Goal: Task Accomplishment & Management: Use online tool/utility

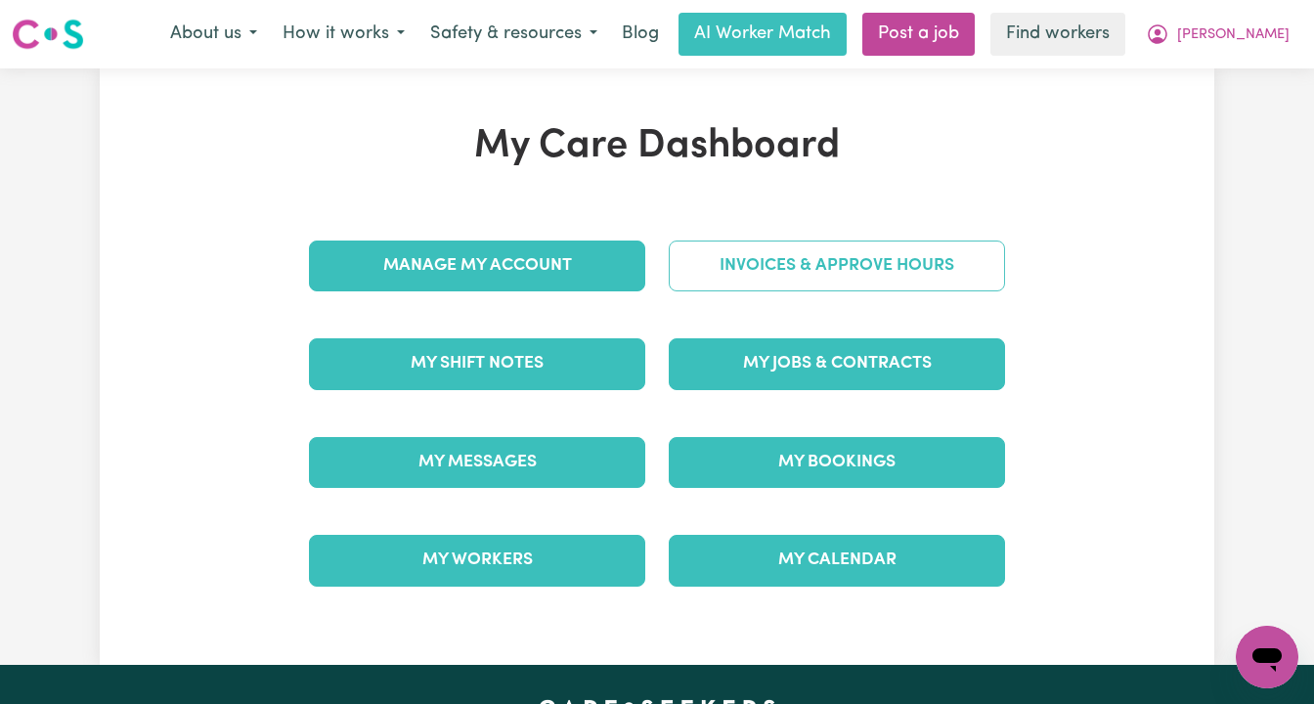
click at [759, 261] on link "Invoices & Approve Hours" at bounding box center [837, 265] width 336 height 51
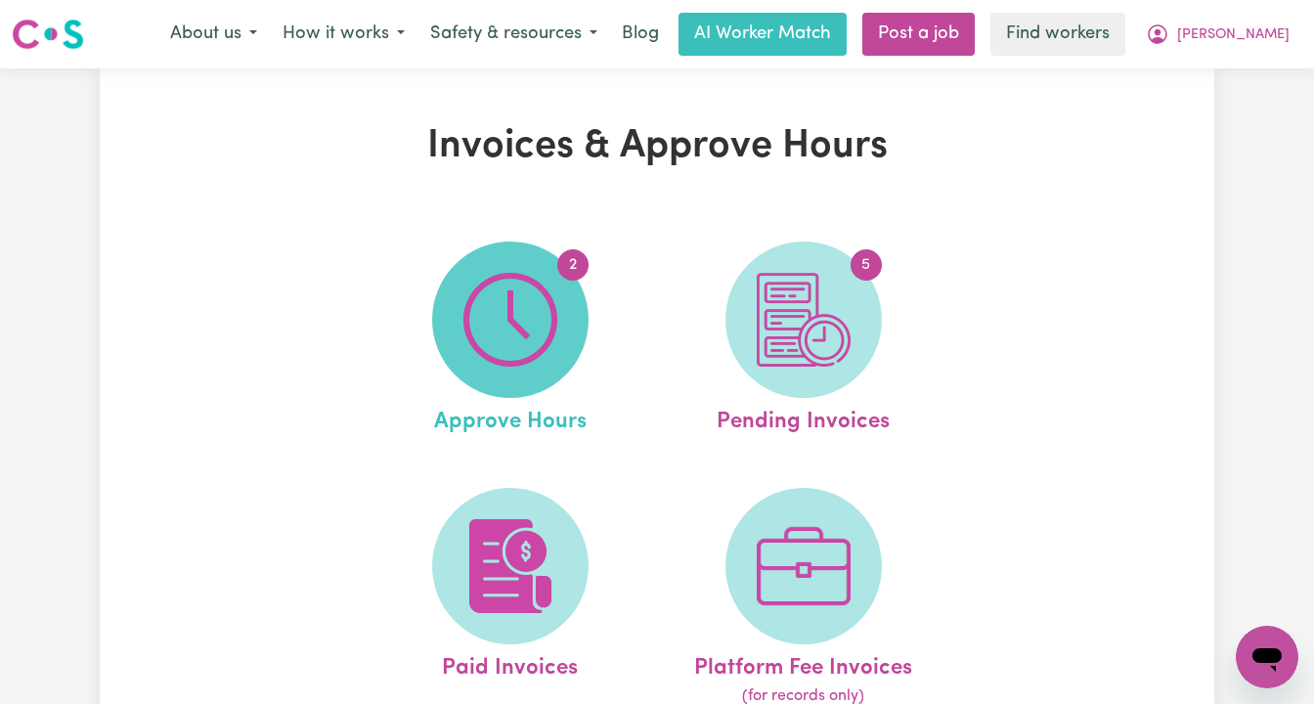
click at [534, 331] on img at bounding box center [510, 320] width 94 height 94
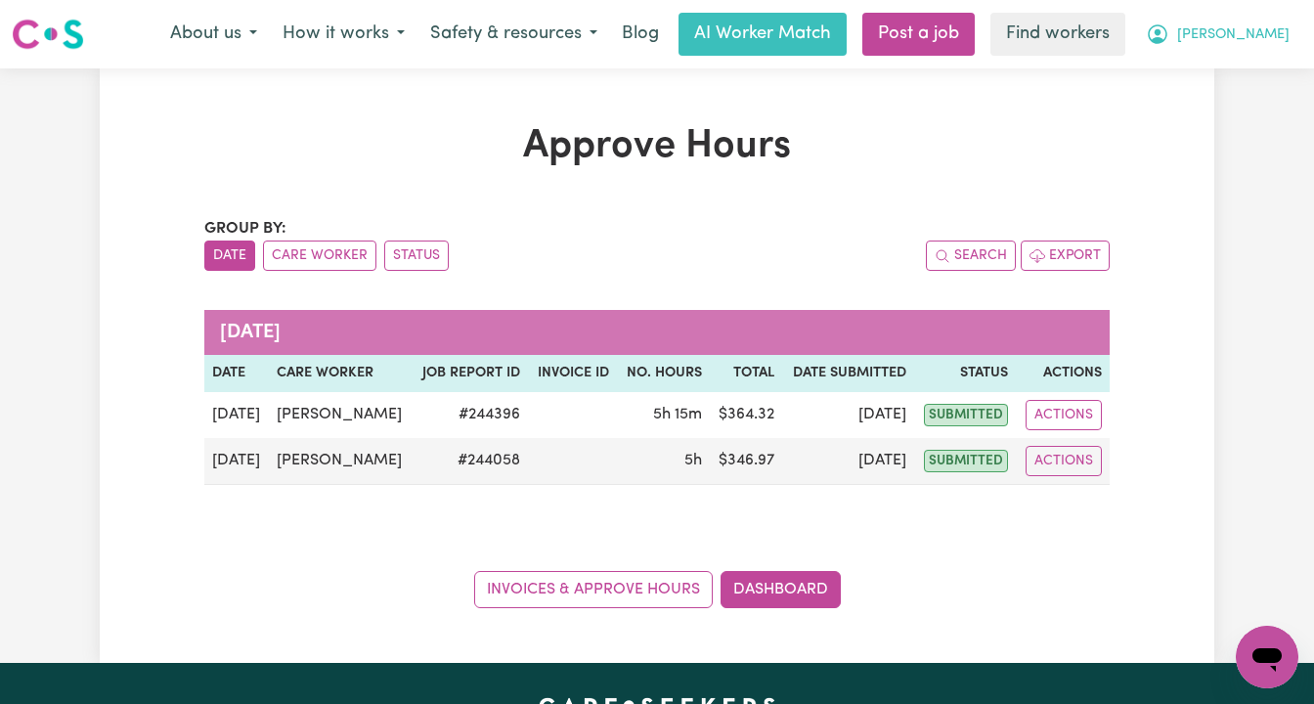
click at [1267, 40] on span "[PERSON_NAME]" at bounding box center [1233, 35] width 112 height 22
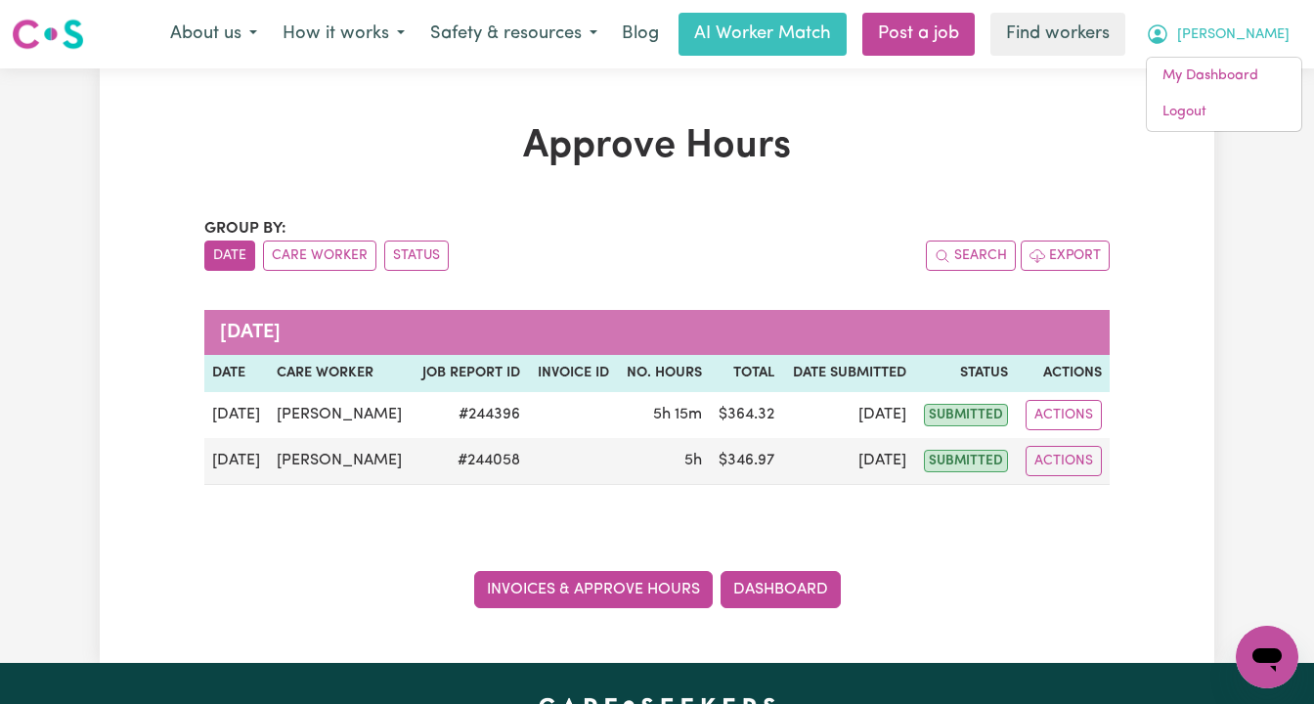
click at [541, 585] on link "Invoices & Approve Hours" at bounding box center [593, 589] width 239 height 37
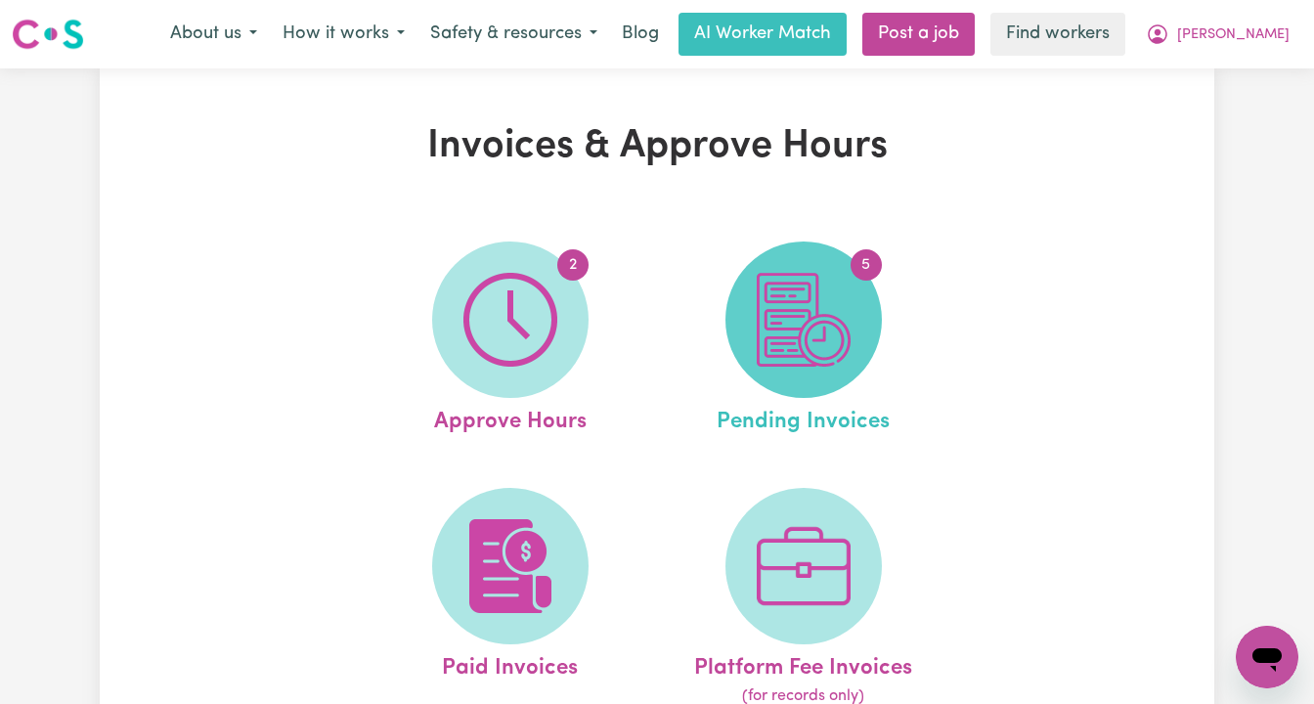
click at [849, 310] on img at bounding box center [804, 320] width 94 height 94
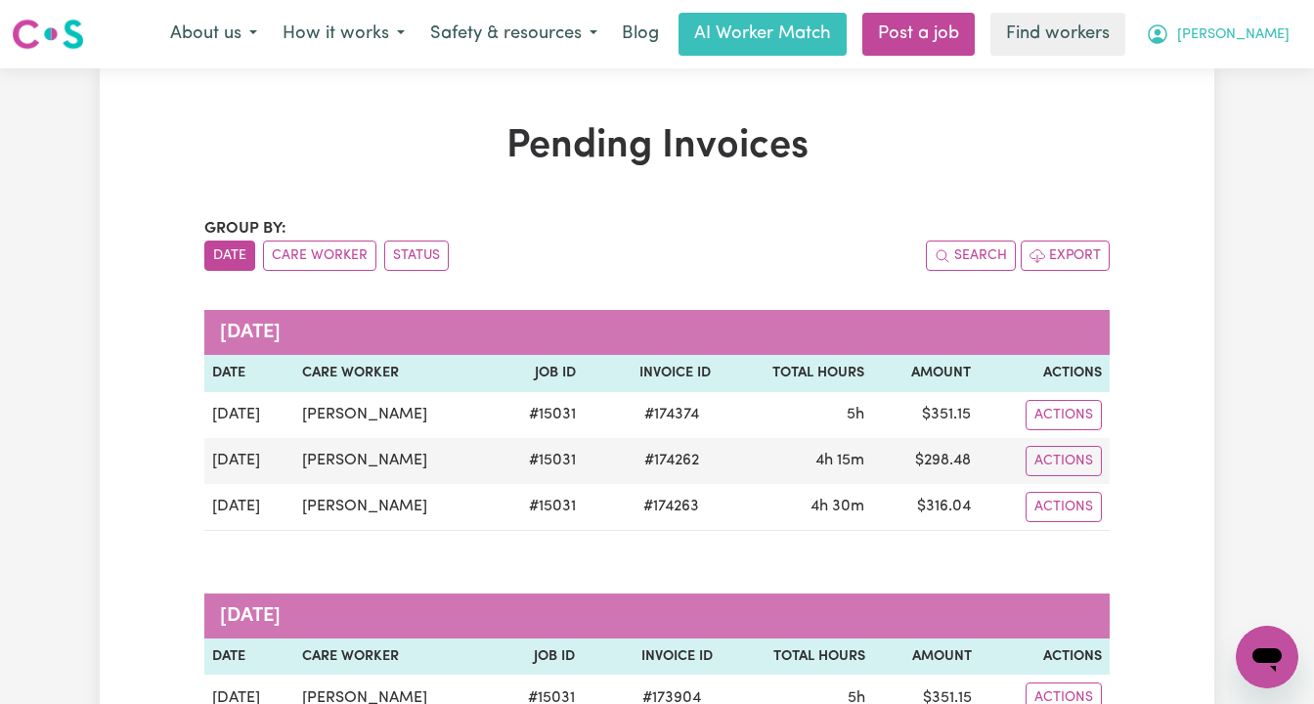
click at [1260, 37] on span "[PERSON_NAME]" at bounding box center [1233, 35] width 112 height 22
click at [1250, 69] on link "My Dashboard" at bounding box center [1224, 76] width 154 height 37
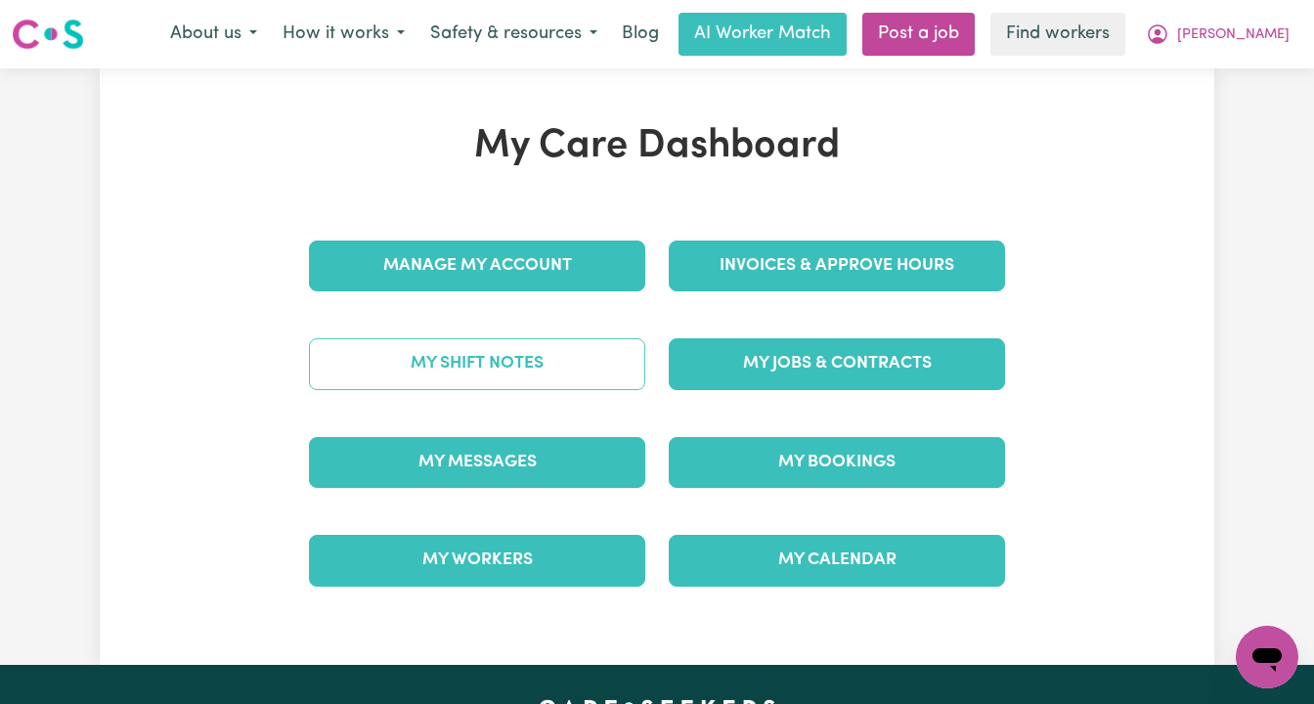
click at [578, 363] on link "My Shift Notes" at bounding box center [477, 363] width 336 height 51
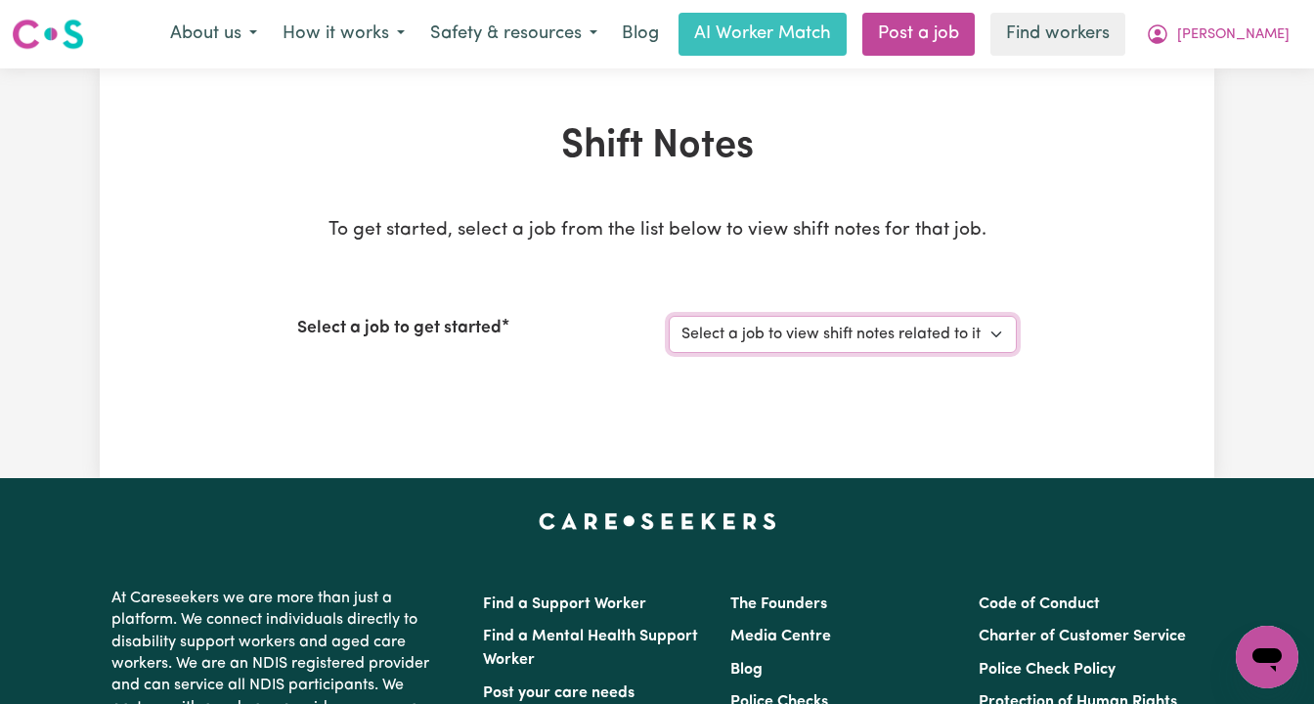
click at [754, 336] on select "Select a job to view shift notes related to it... [Joshua Rivera] Care Workers …" at bounding box center [843, 334] width 348 height 37
select select "15031"
click at [669, 316] on select "Select a job to view shift notes related to it... [Joshua Rivera] Care Workers …" at bounding box center [843, 334] width 348 height 37
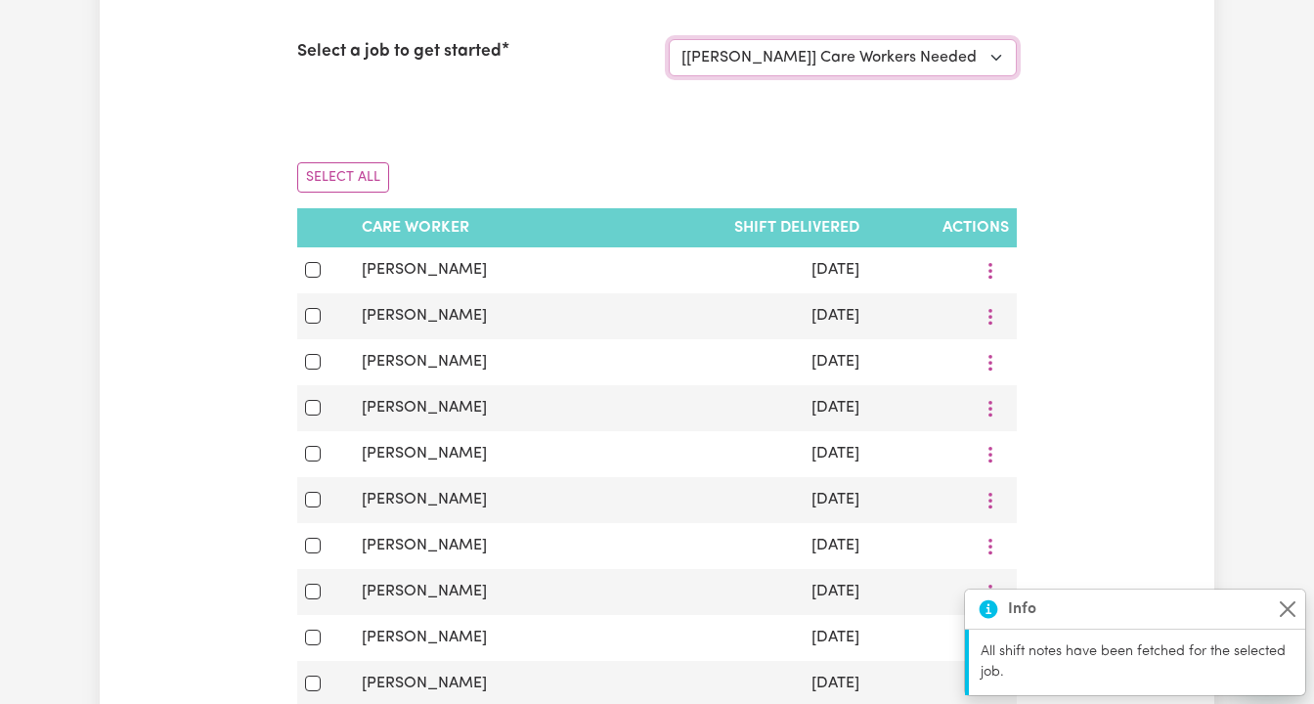
scroll to position [333, 0]
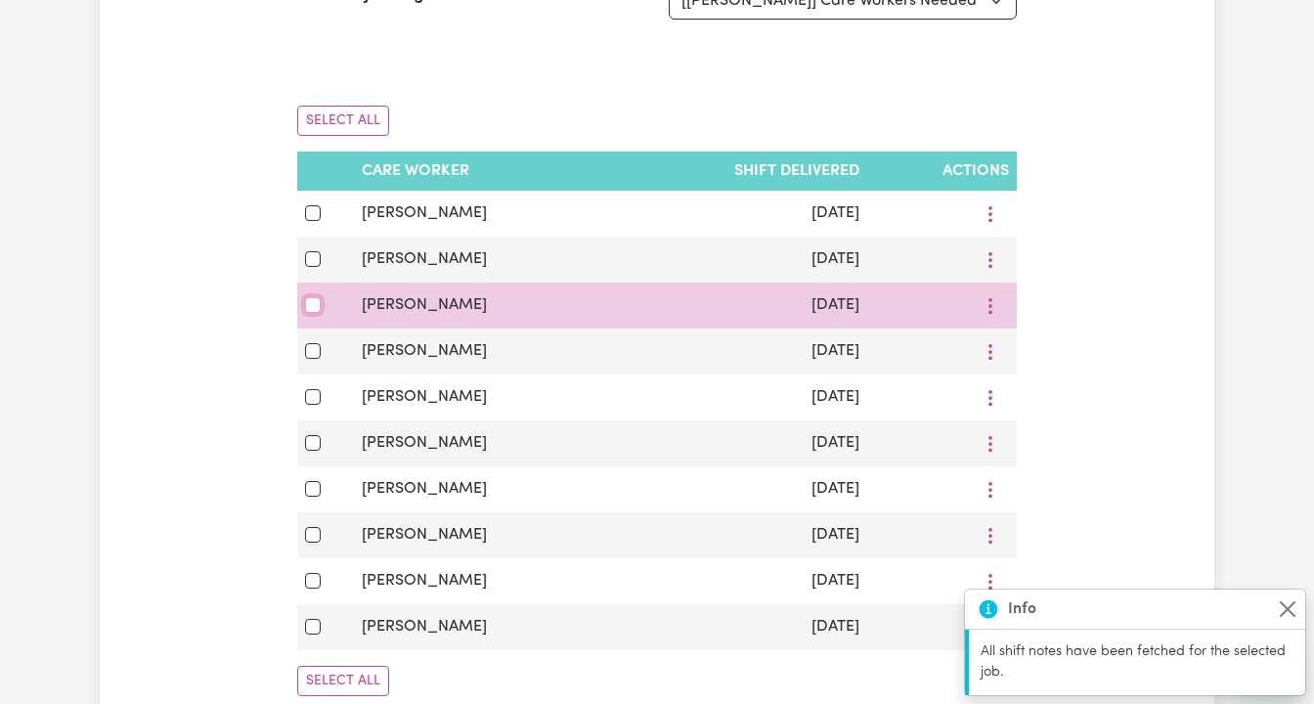
click at [310, 303] on input "checkbox" at bounding box center [313, 305] width 16 height 16
checkbox input "true"
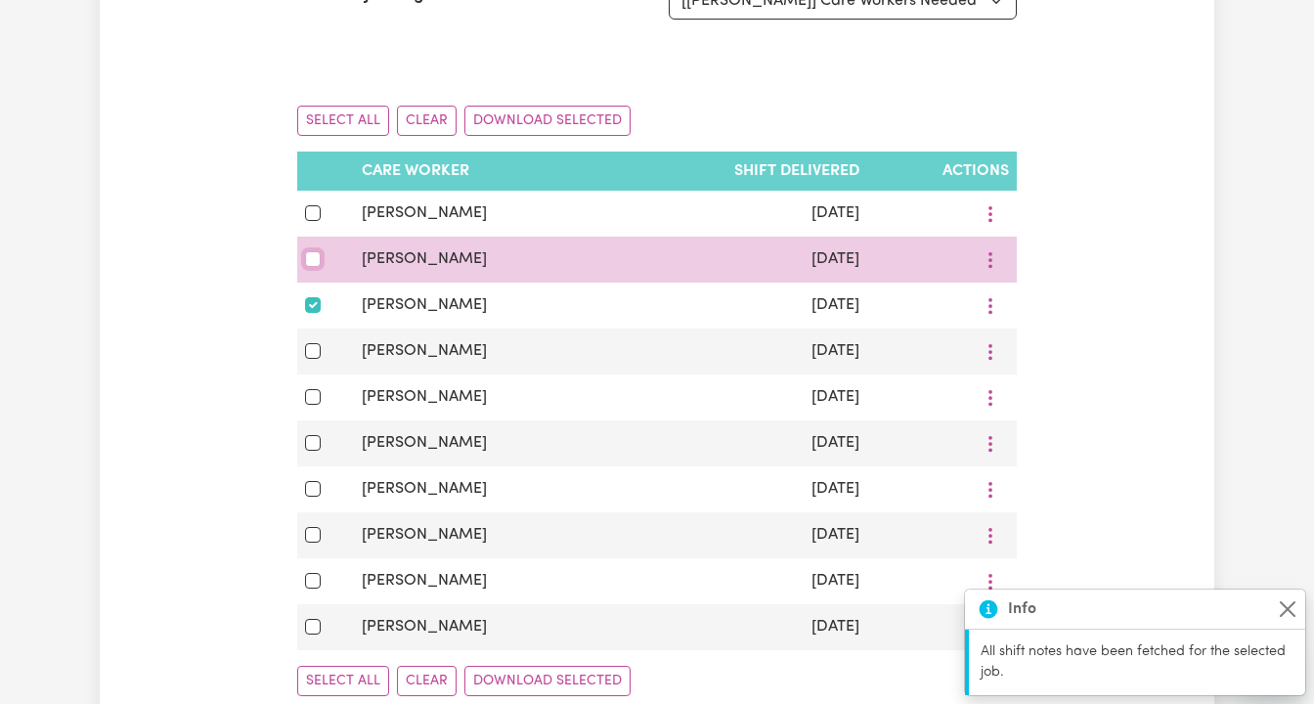
click at [311, 260] on input "checkbox" at bounding box center [313, 259] width 16 height 16
checkbox input "true"
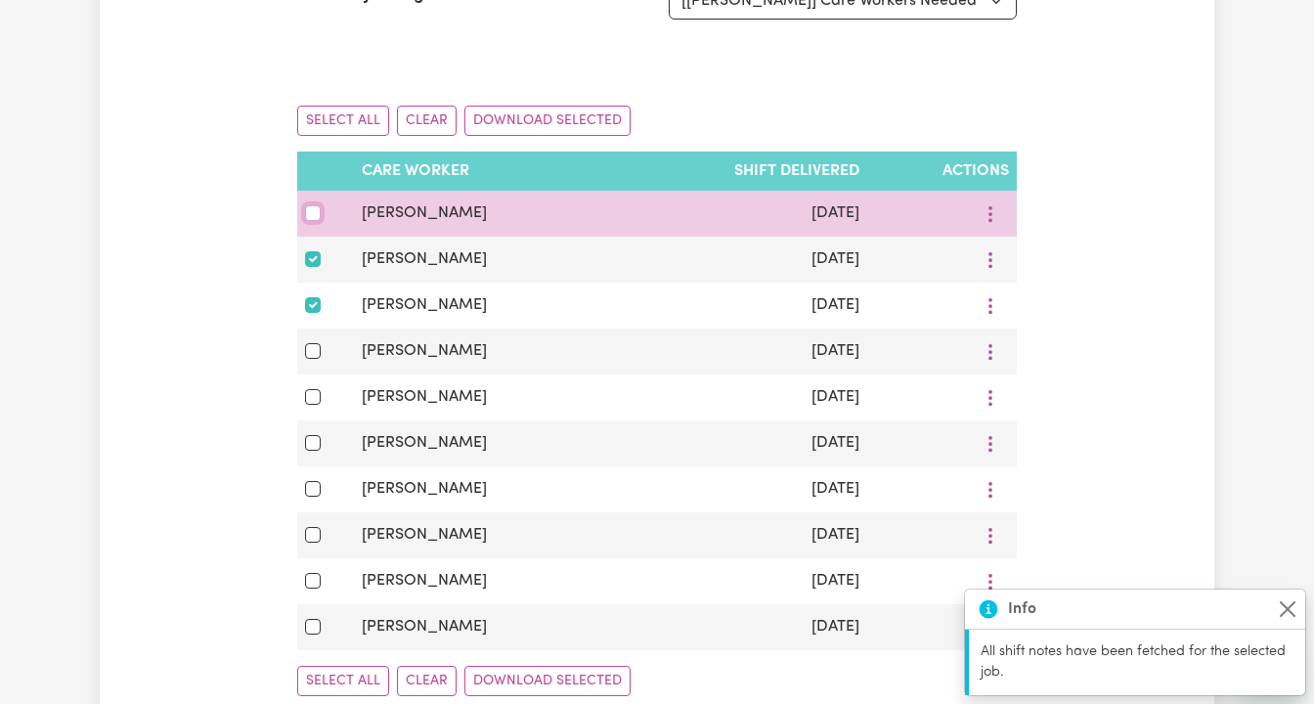
click at [311, 208] on input "checkbox" at bounding box center [313, 213] width 16 height 16
checkbox input "true"
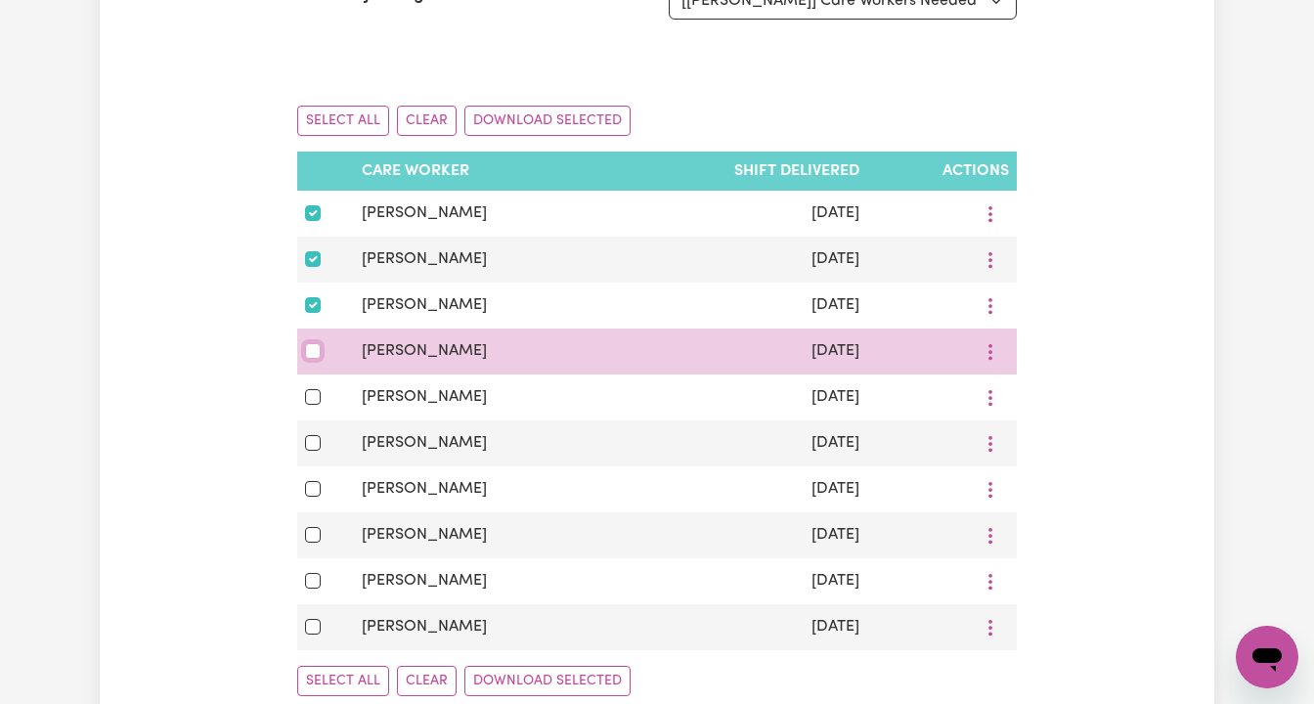
click at [310, 349] on input "checkbox" at bounding box center [313, 351] width 16 height 16
checkbox input "true"
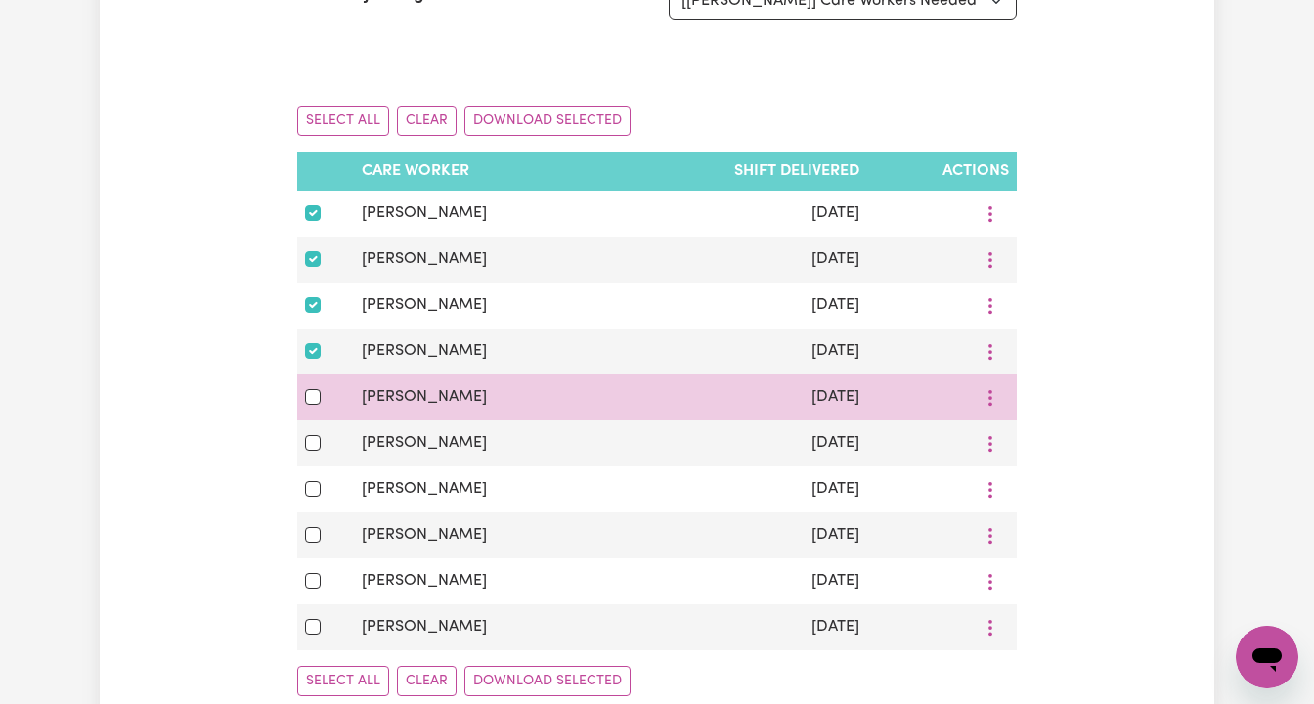
click at [305, 383] on td at bounding box center [325, 397] width 57 height 46
click at [308, 394] on input "checkbox" at bounding box center [313, 397] width 16 height 16
checkbox input "true"
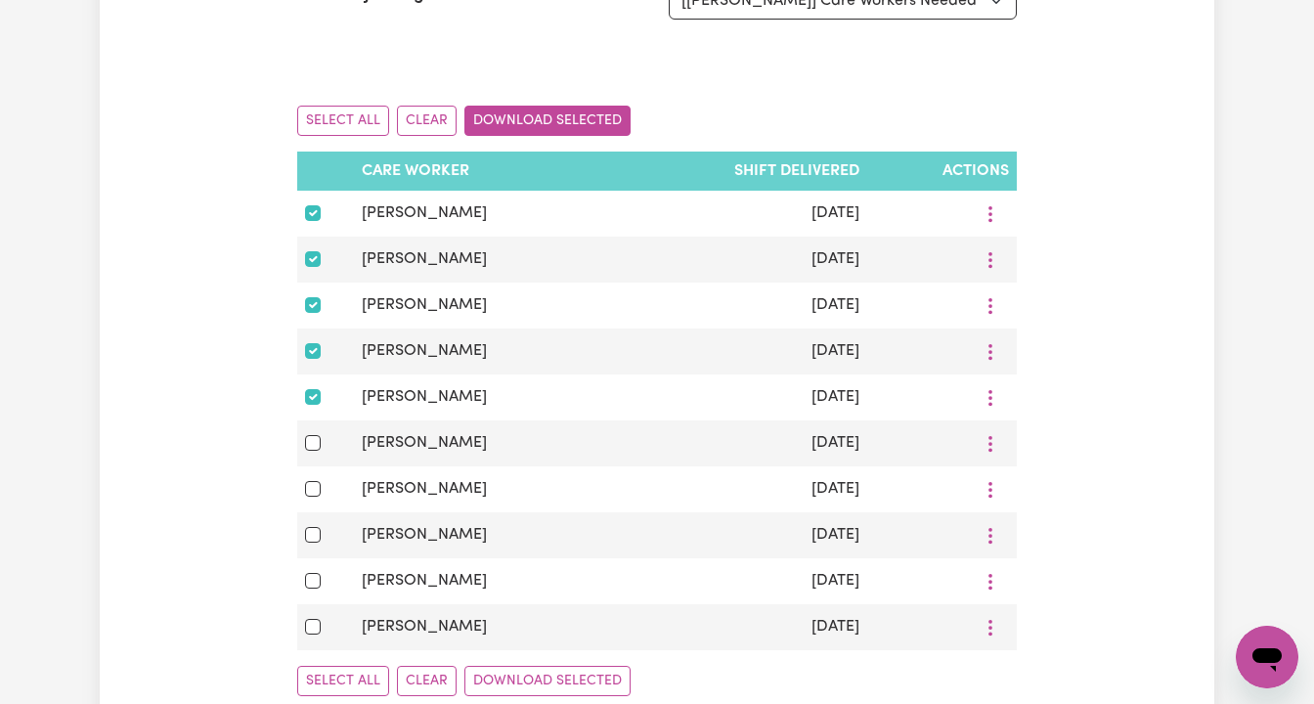
click at [543, 114] on button "Download Selected" at bounding box center [547, 121] width 166 height 30
